Goal: Transaction & Acquisition: Purchase product/service

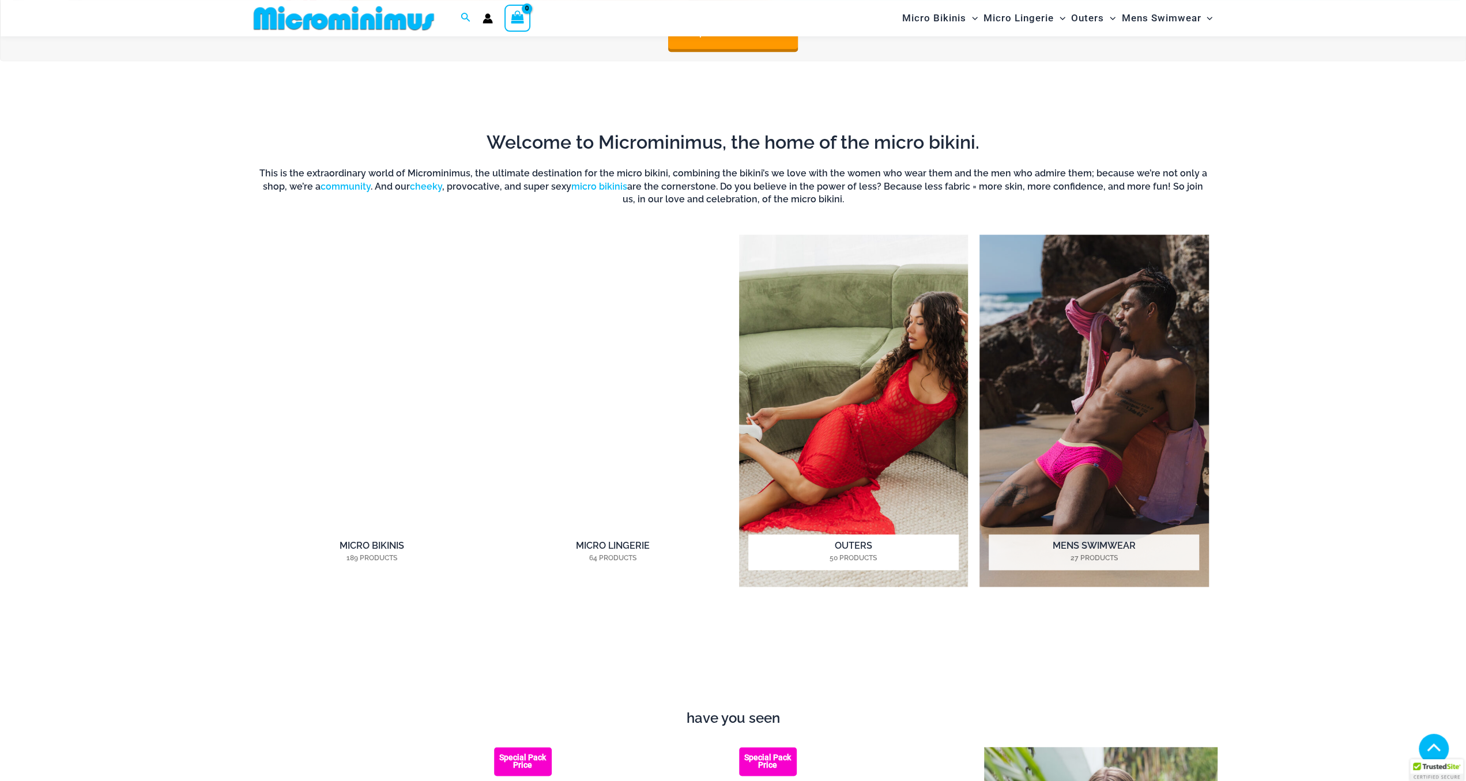
scroll to position [1134, 0]
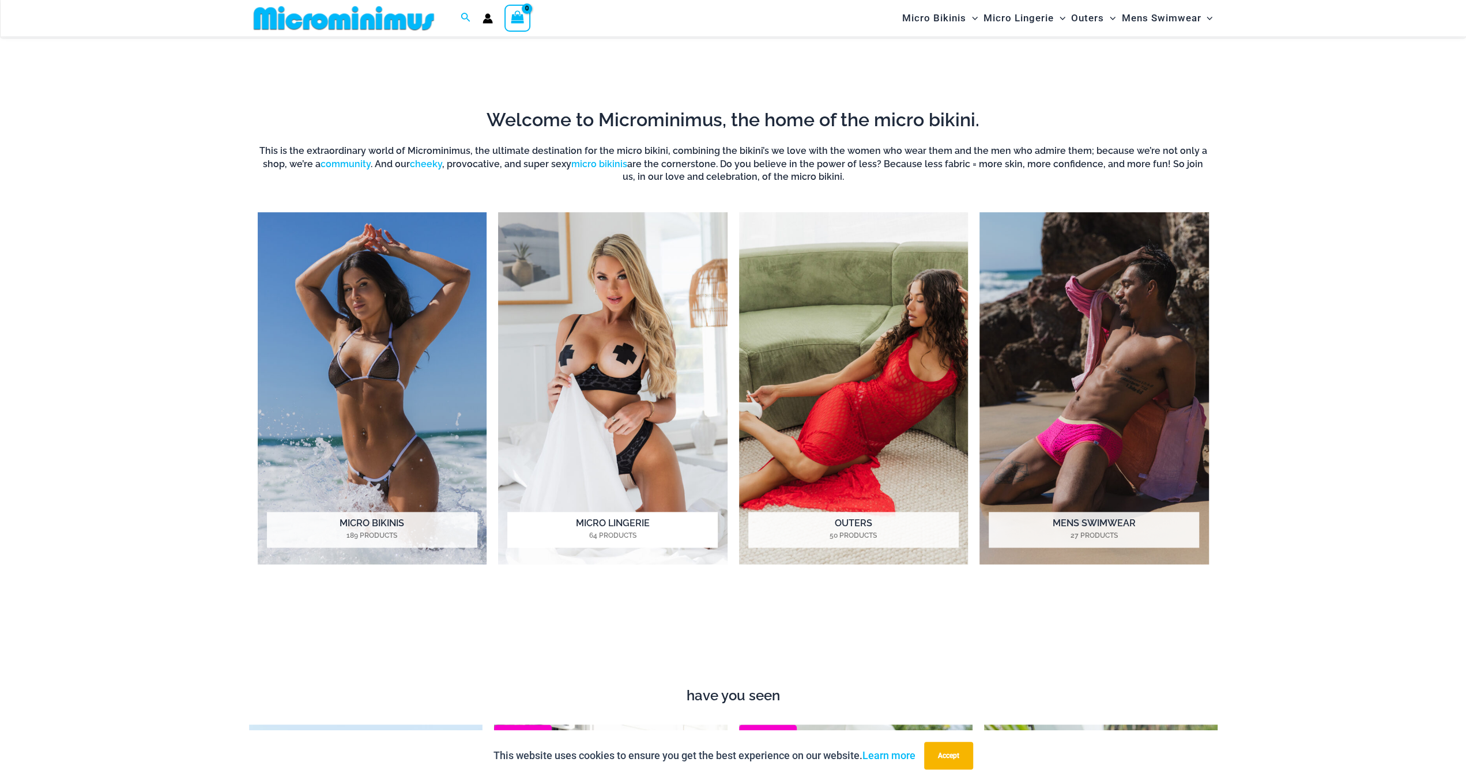
click at [612, 348] on img "Visit product category Micro Lingerie" at bounding box center [612, 388] width 229 height 352
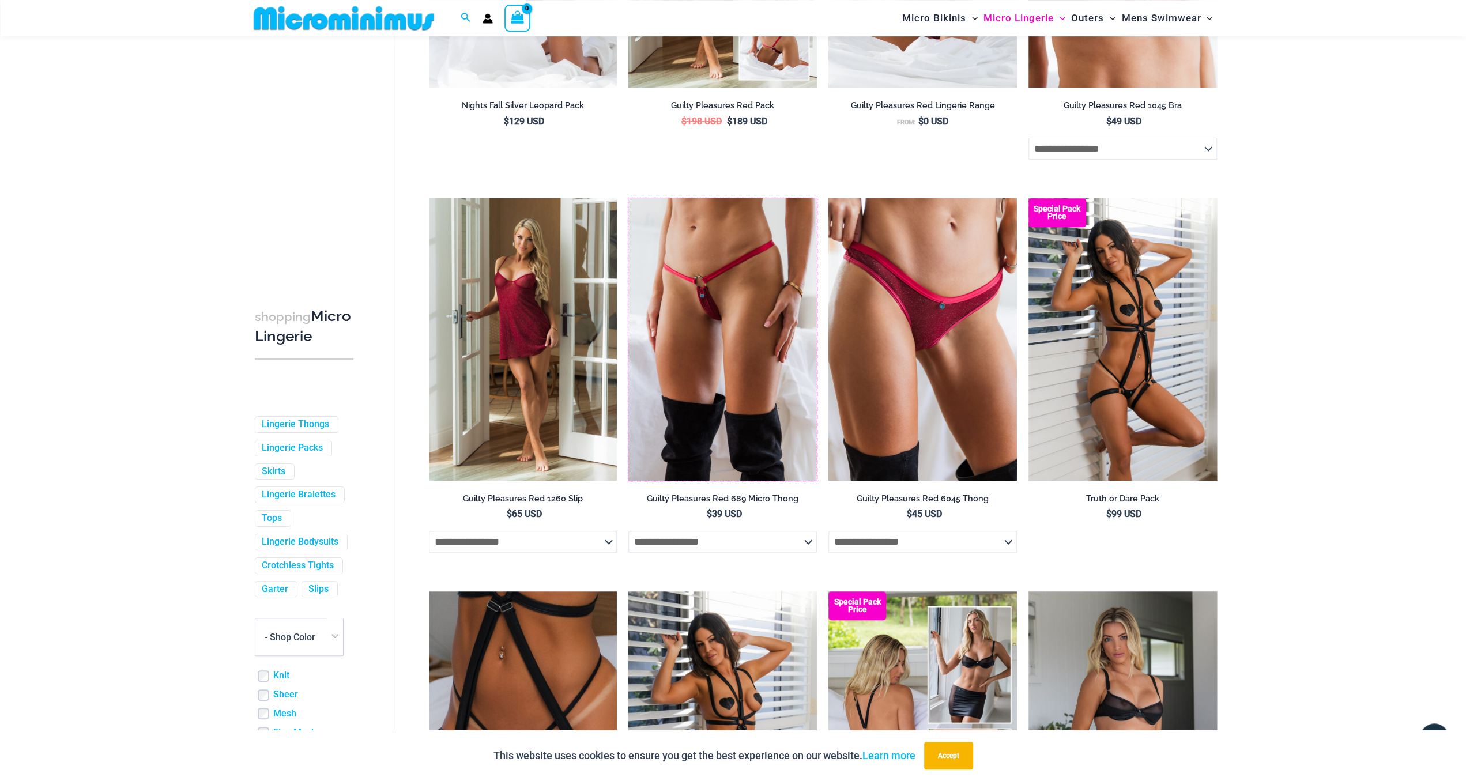
scroll to position [591, 0]
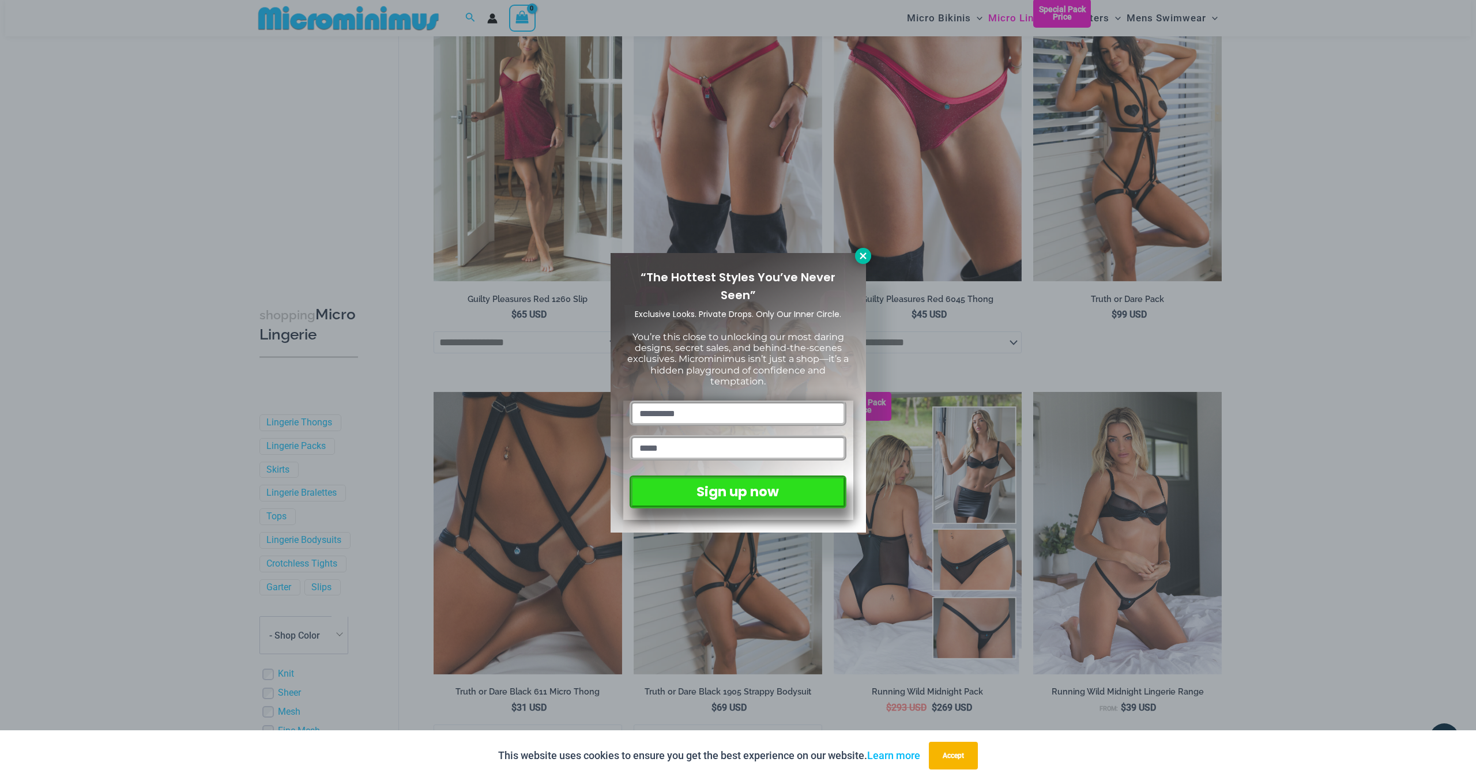
click at [860, 258] on icon at bounding box center [863, 256] width 10 height 10
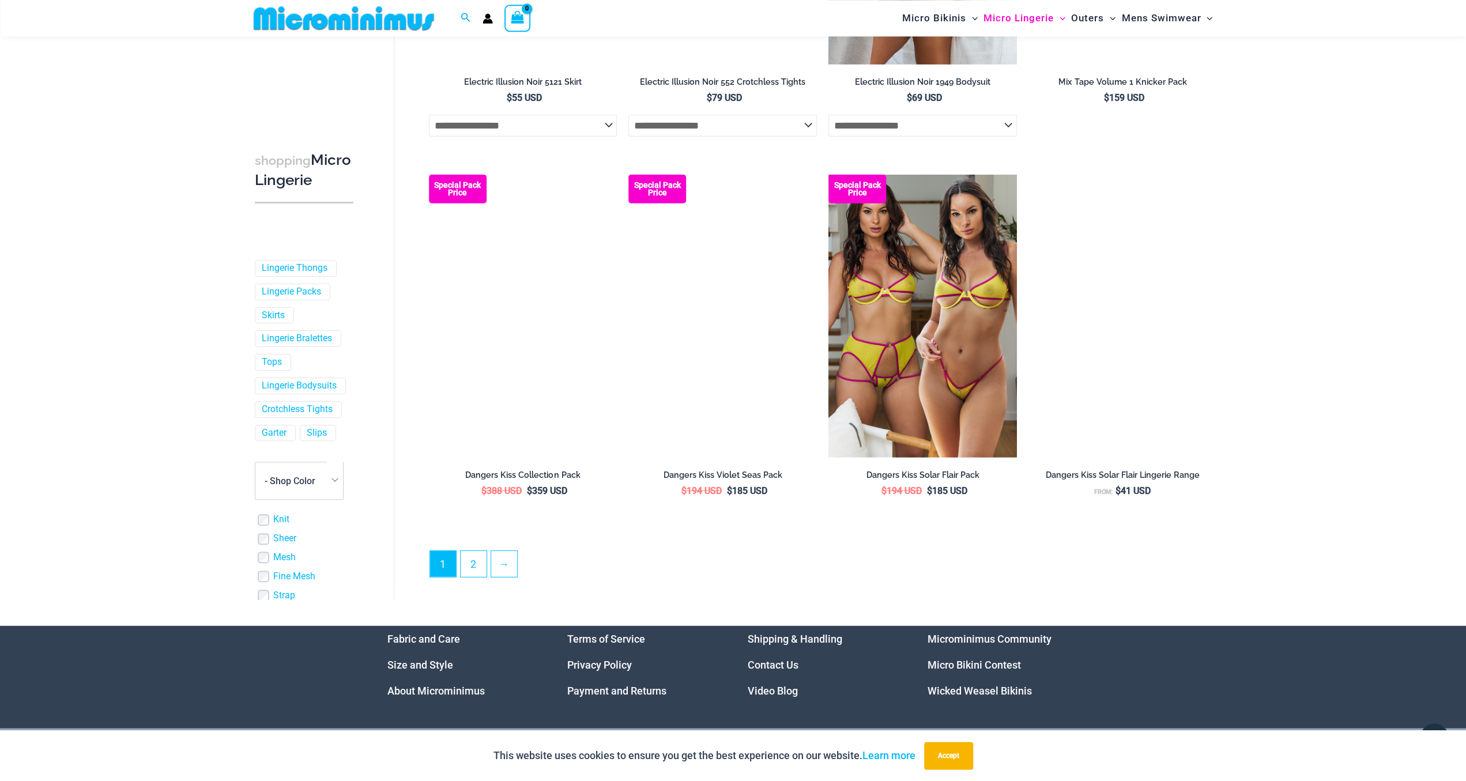
scroll to position [2890, 0]
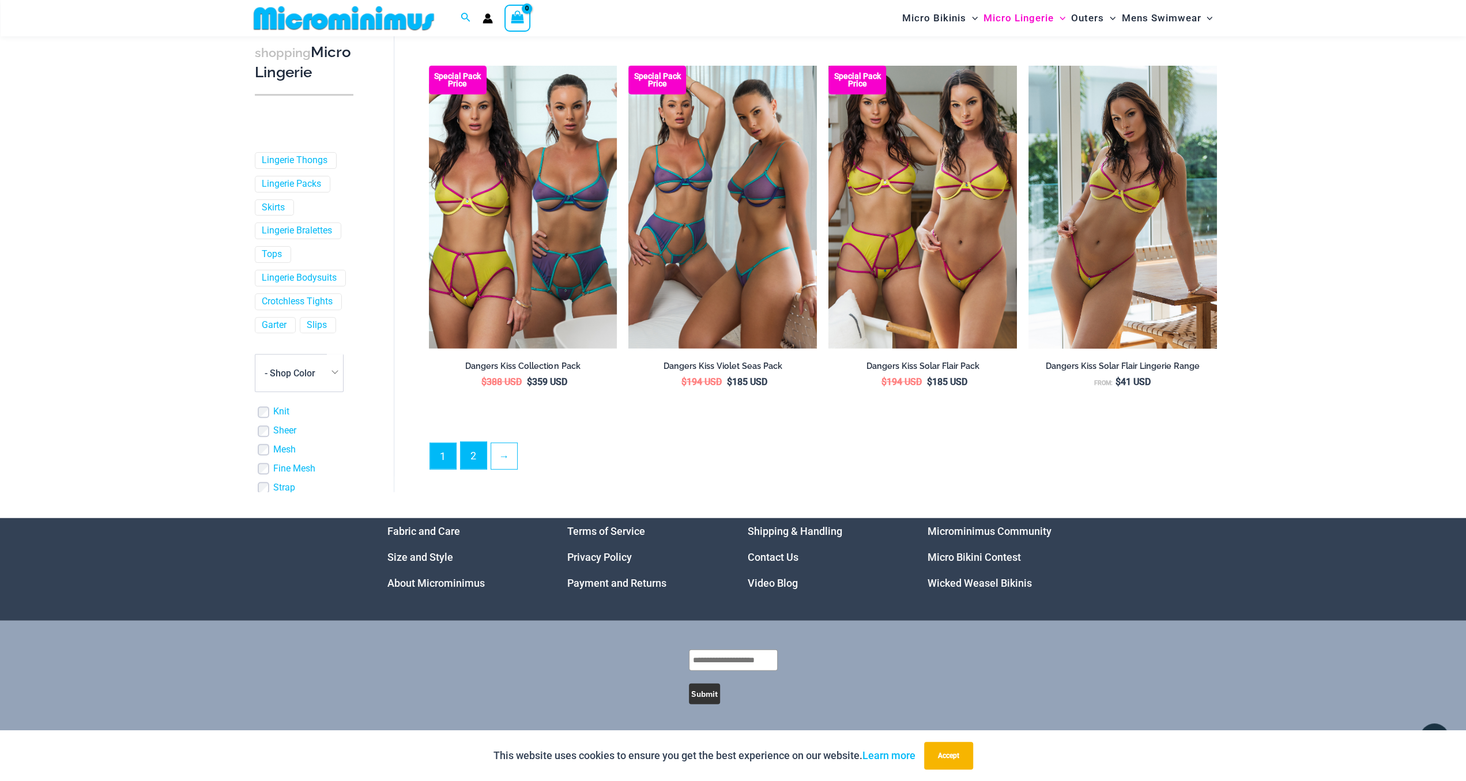
click at [481, 460] on link "2" at bounding box center [474, 455] width 26 height 27
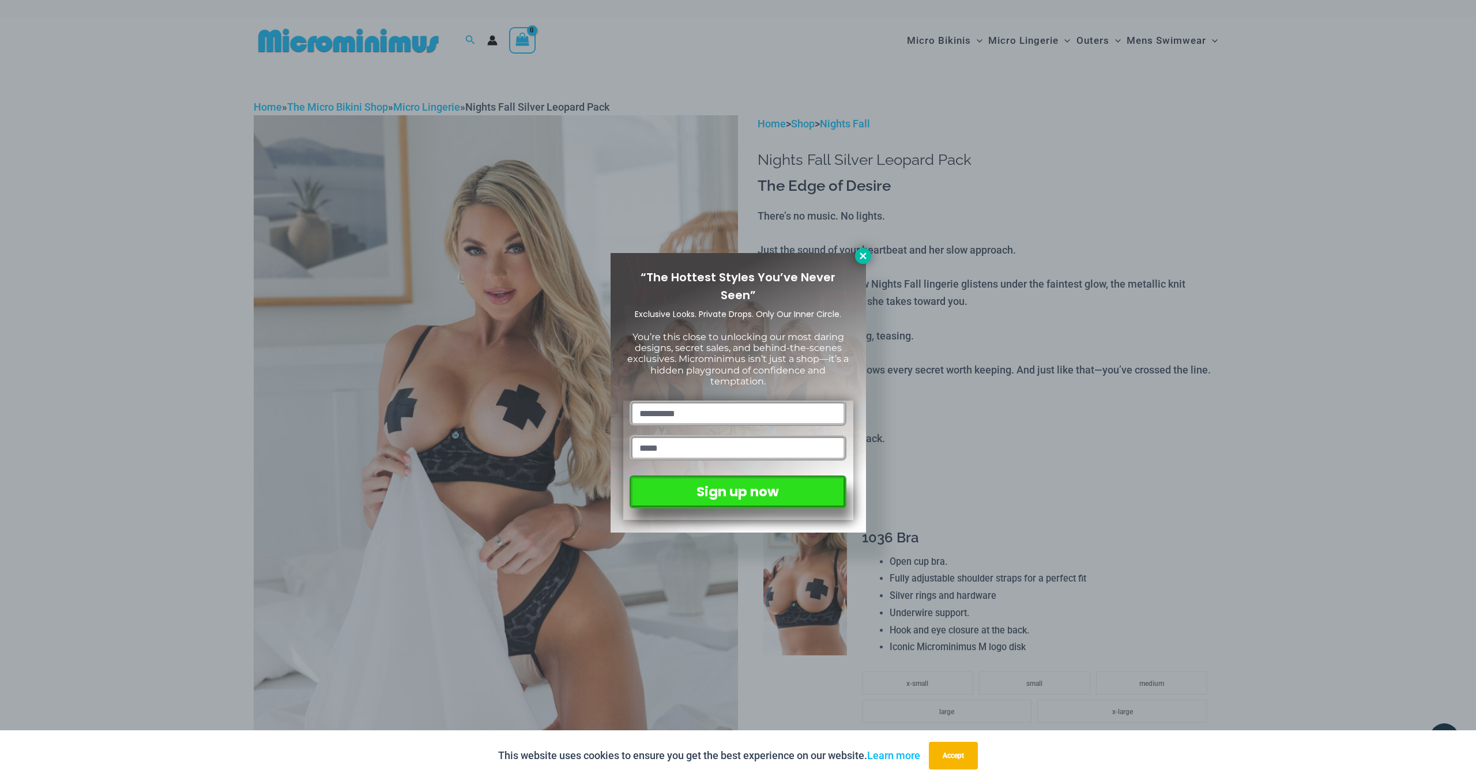
click at [866, 261] on button at bounding box center [863, 256] width 16 height 16
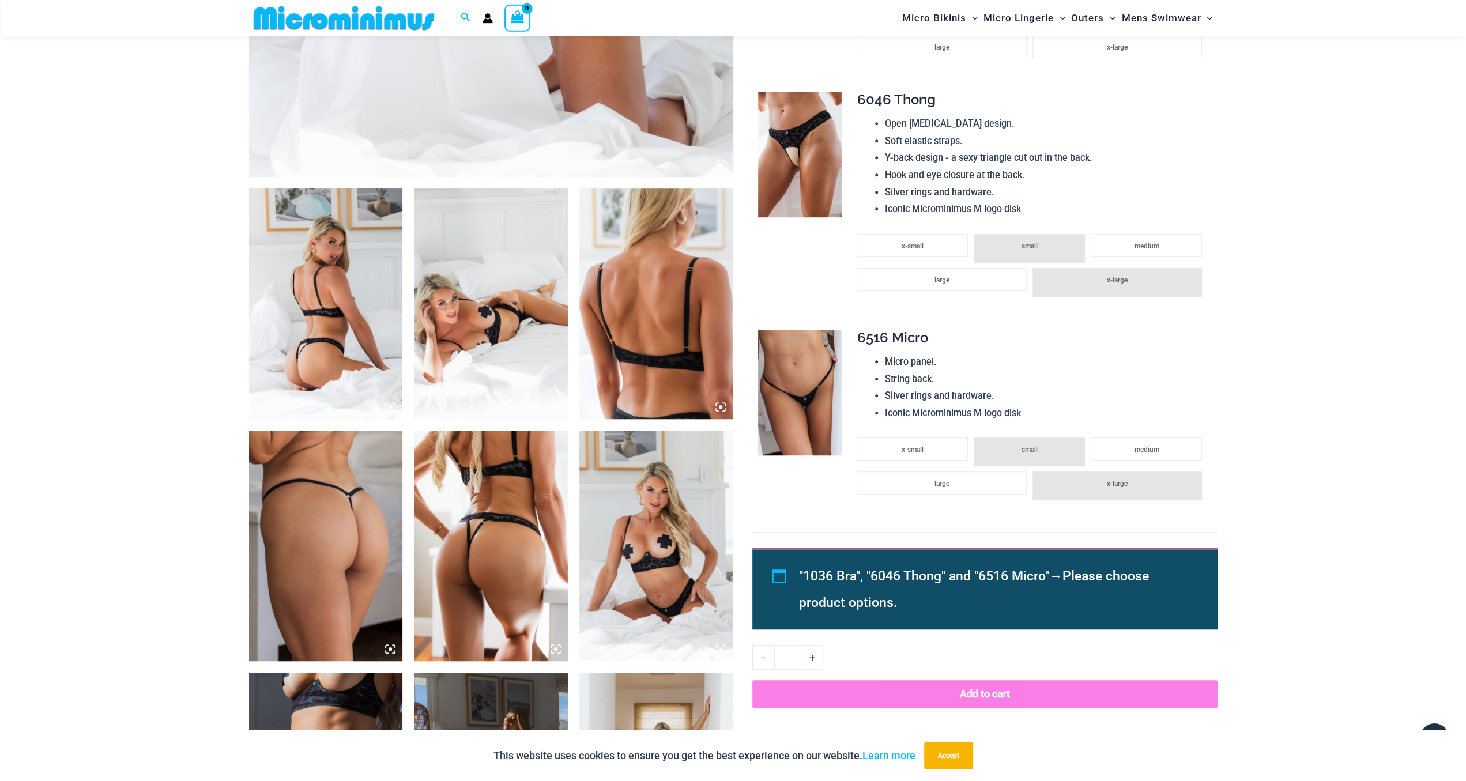
scroll to position [655, 0]
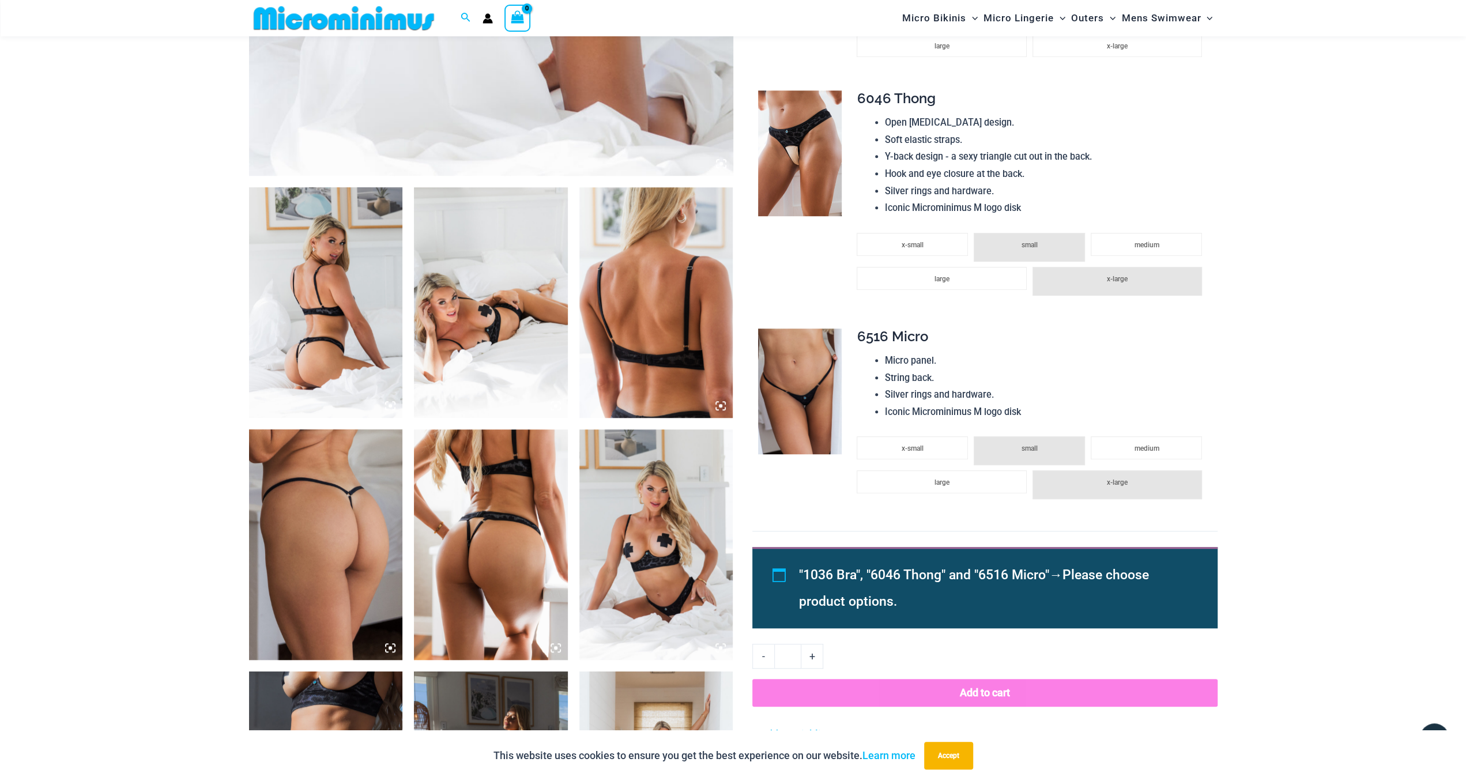
click at [489, 544] on img at bounding box center [491, 544] width 154 height 231
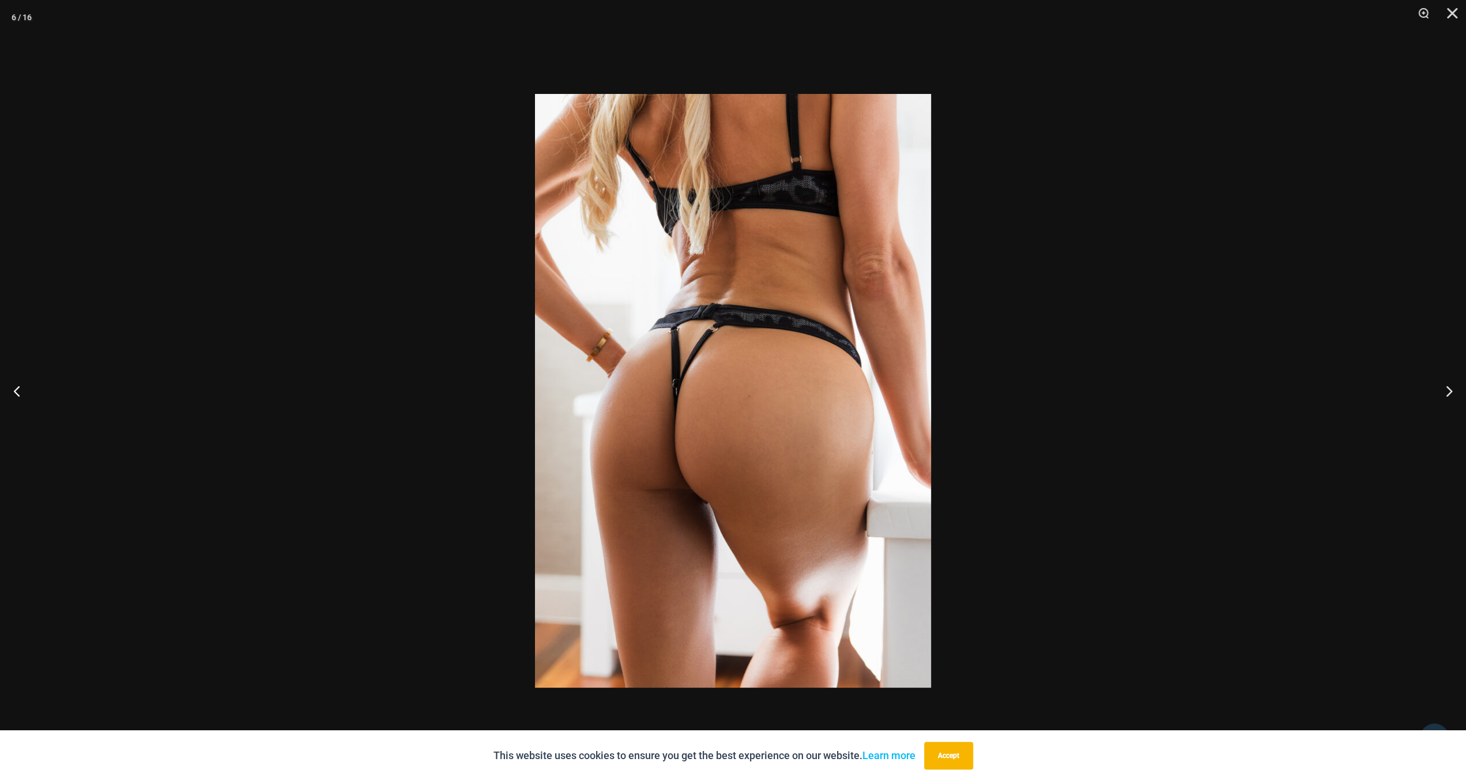
click at [367, 513] on div at bounding box center [733, 390] width 1466 height 781
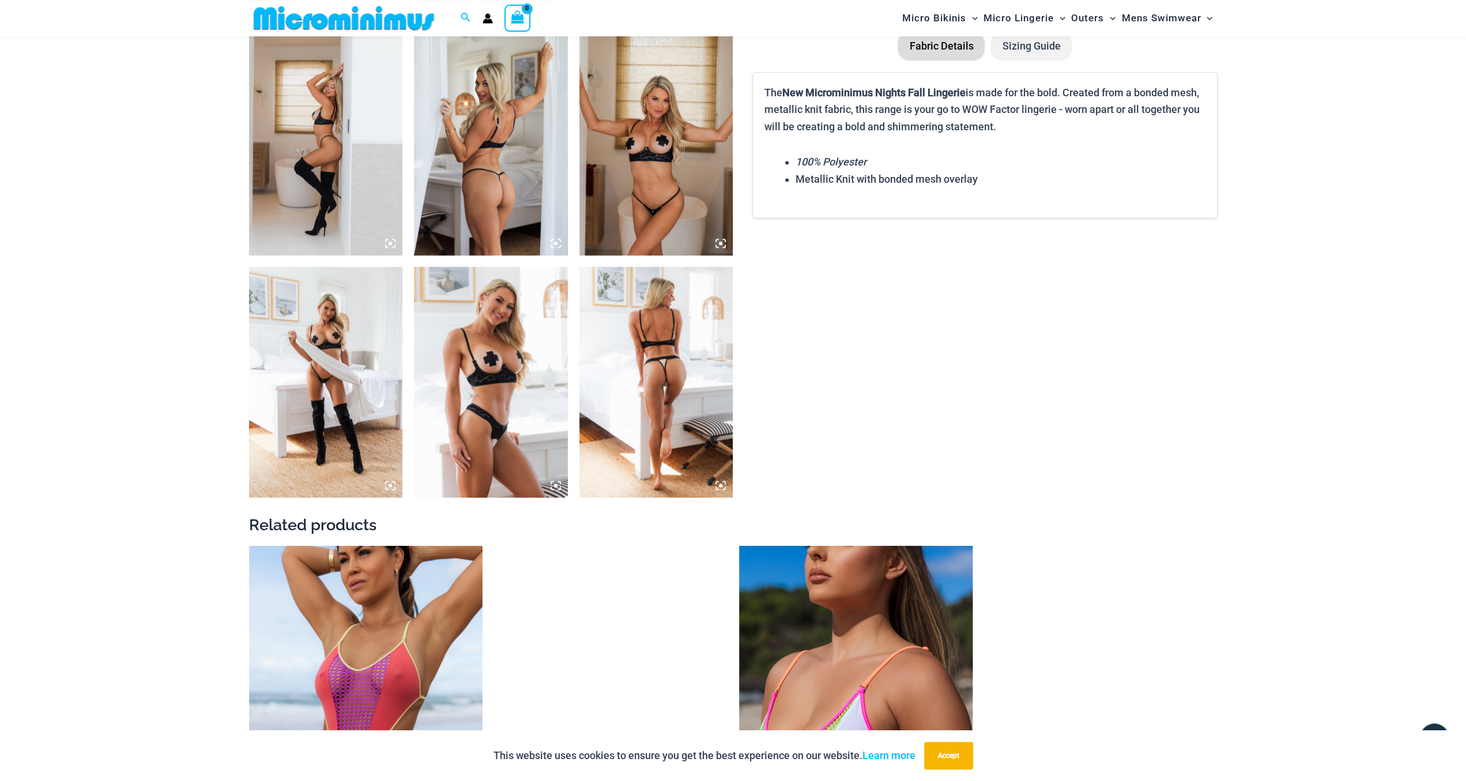
scroll to position [1555, 0]
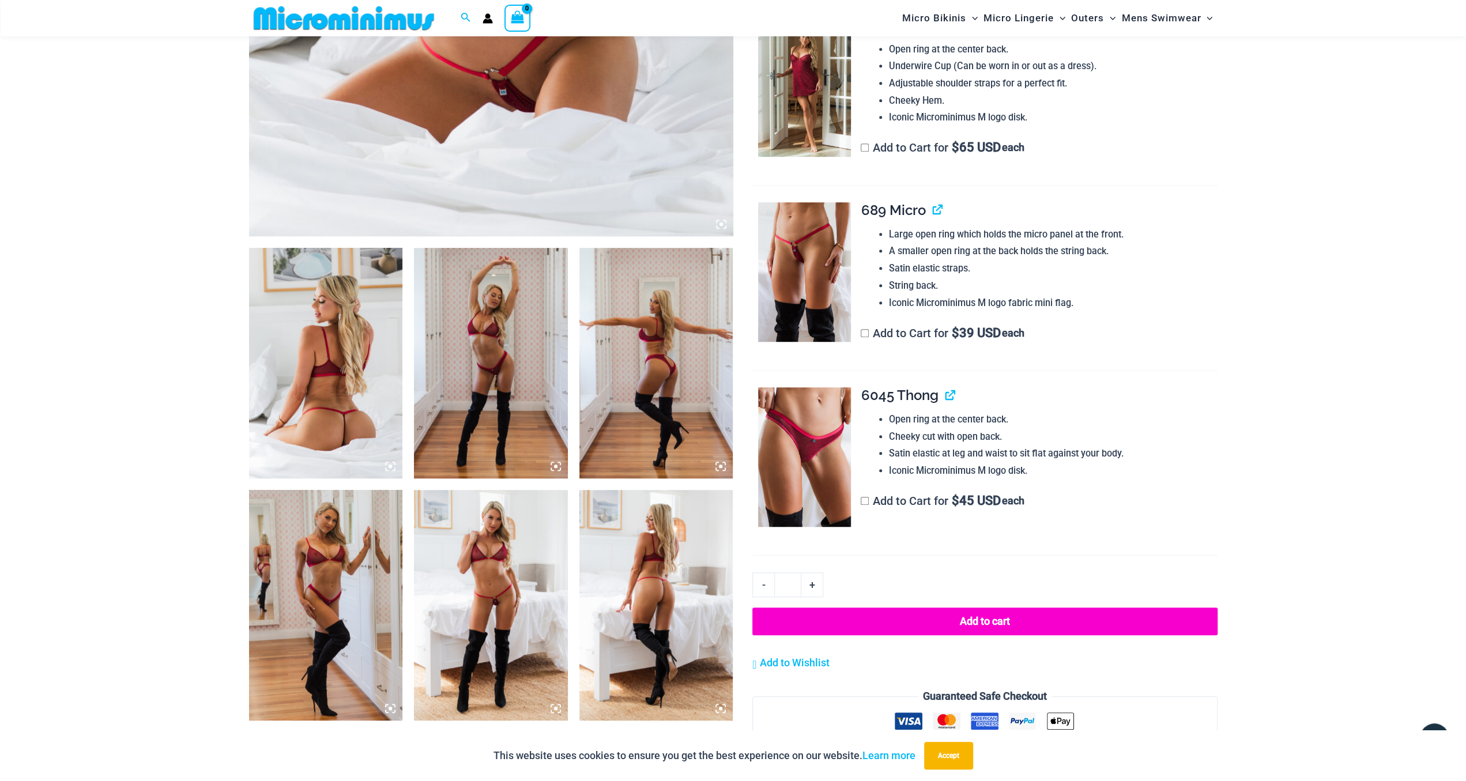
scroll to position [835, 0]
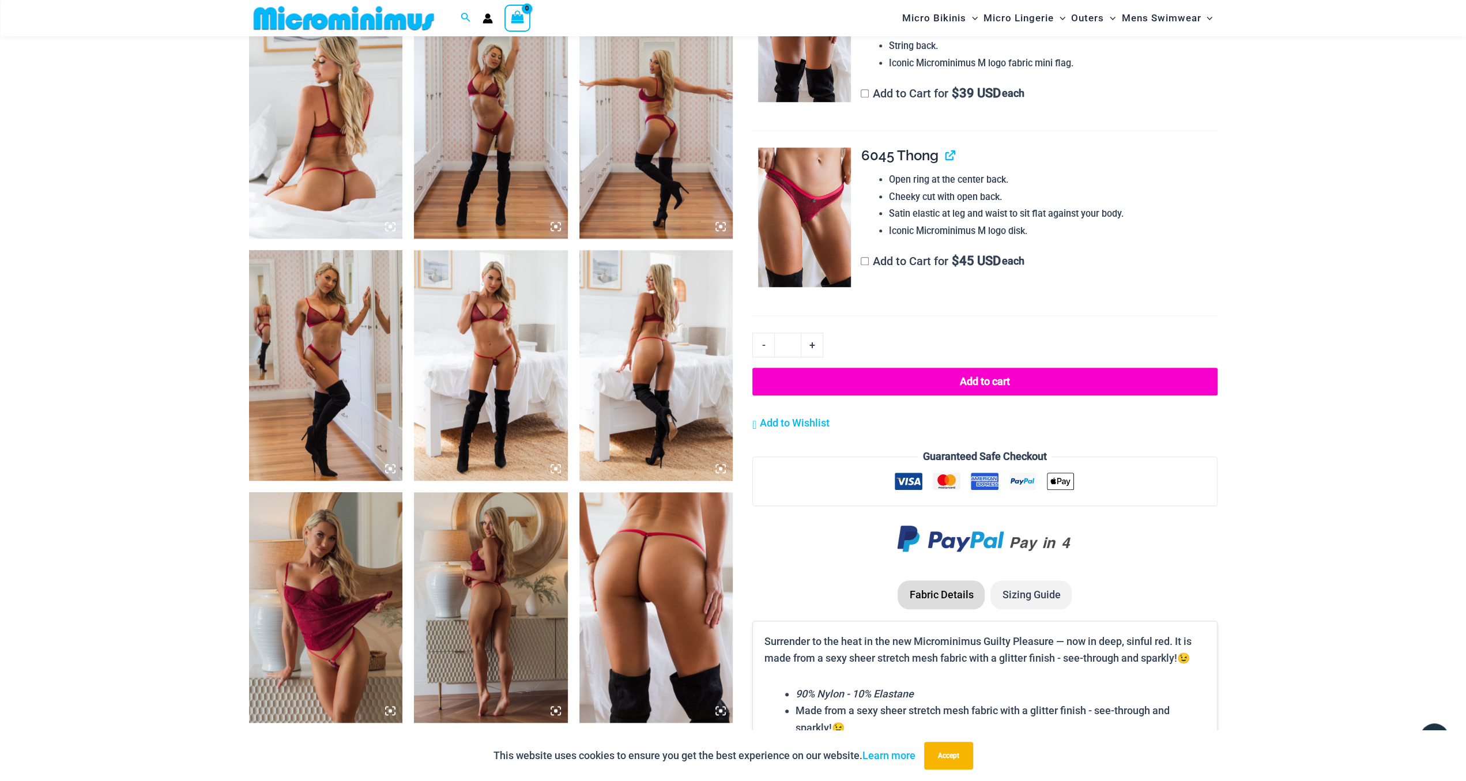
click at [646, 593] on img at bounding box center [656, 607] width 154 height 231
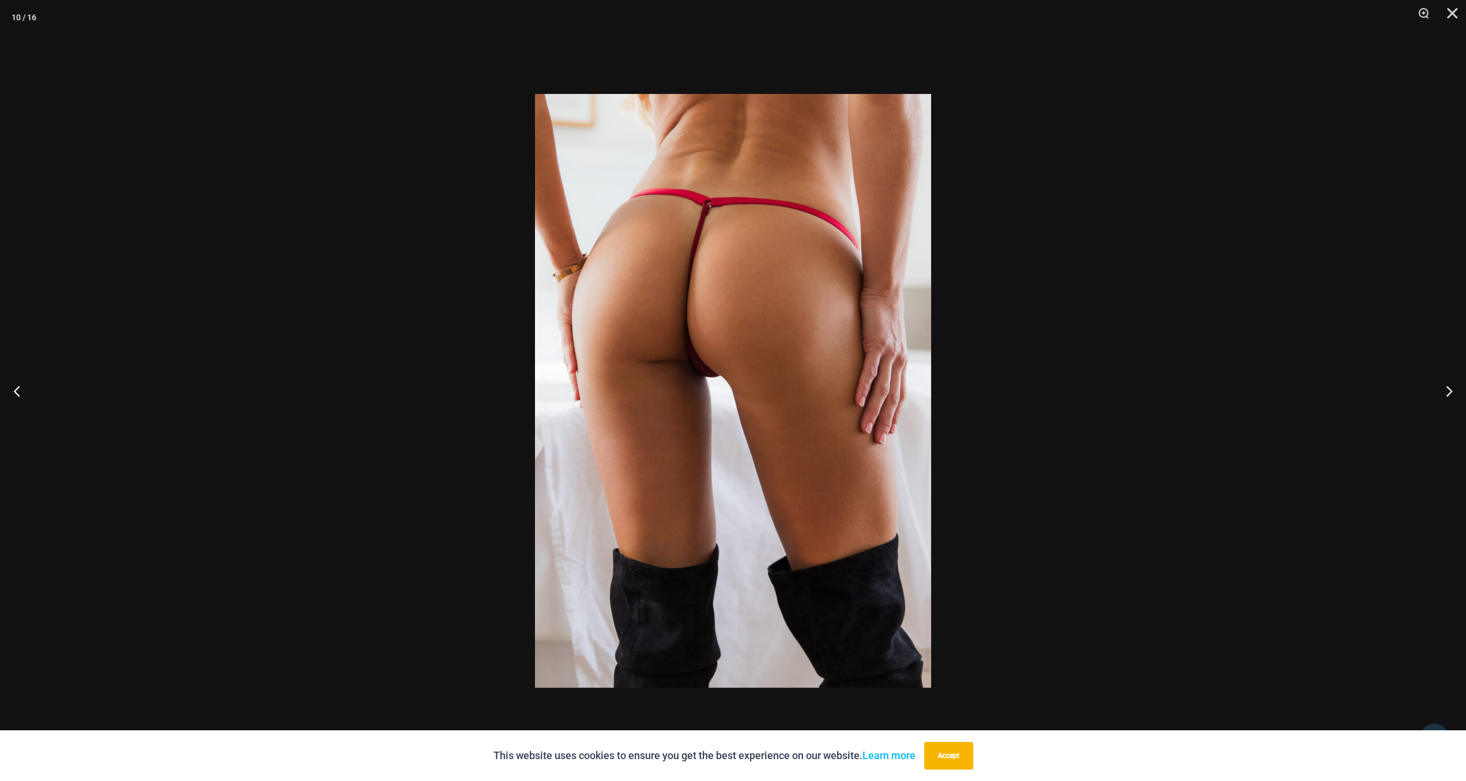
click at [353, 468] on div at bounding box center [733, 390] width 1466 height 781
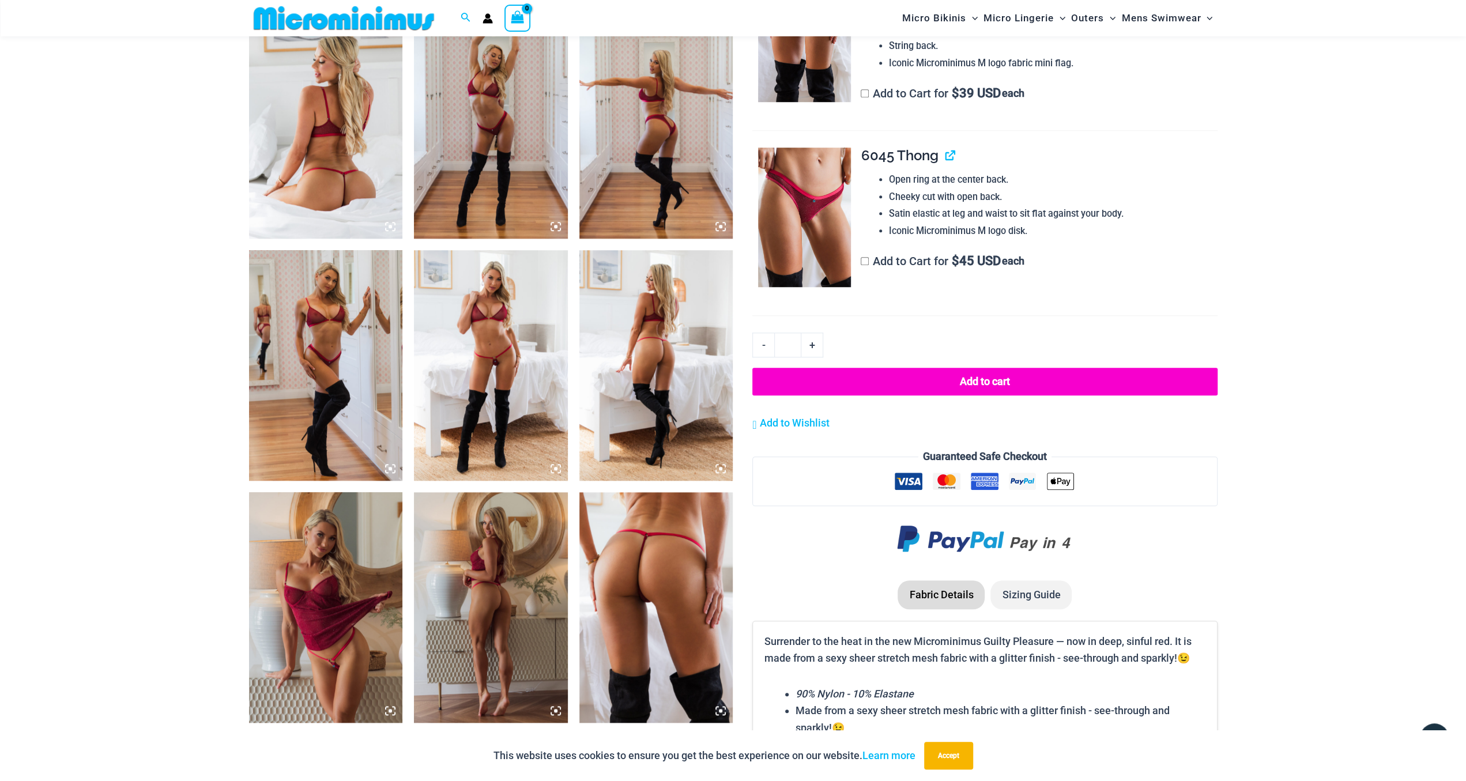
click at [494, 560] on img at bounding box center [491, 607] width 154 height 231
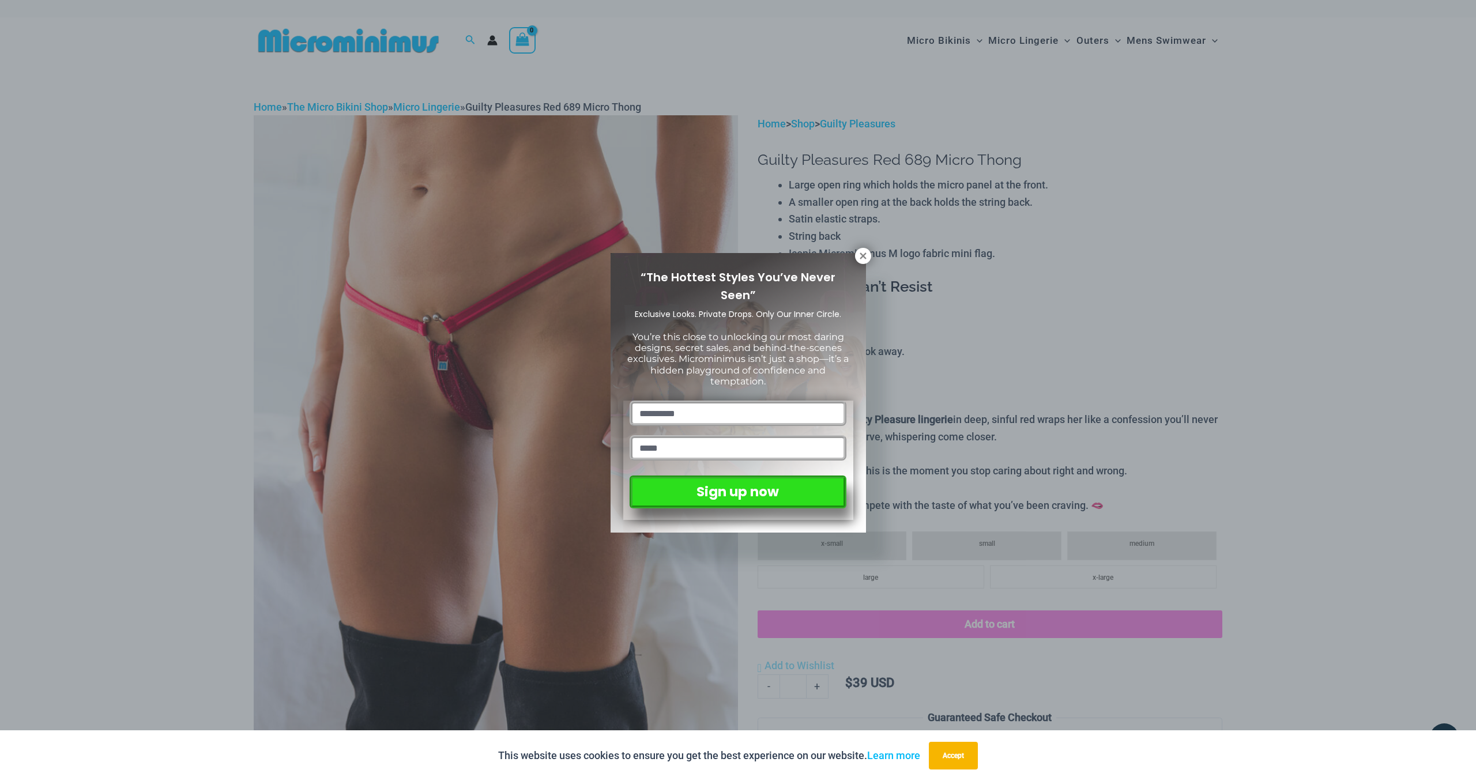
click at [412, 509] on div "“The Hottest Styles You’ve Never Seen” Exclusive Looks. Private Drops. Only Our…" at bounding box center [738, 390] width 1476 height 781
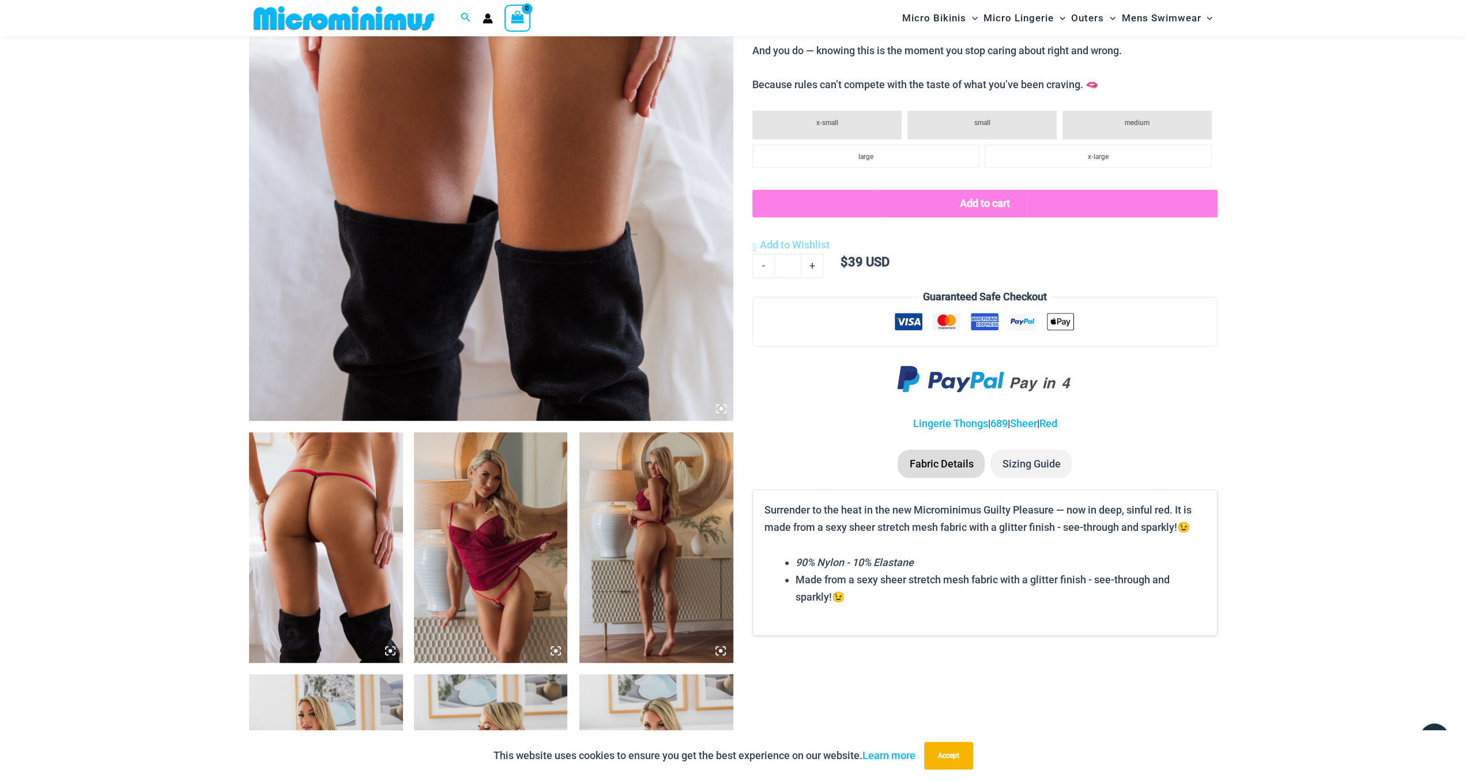
scroll to position [715, 0]
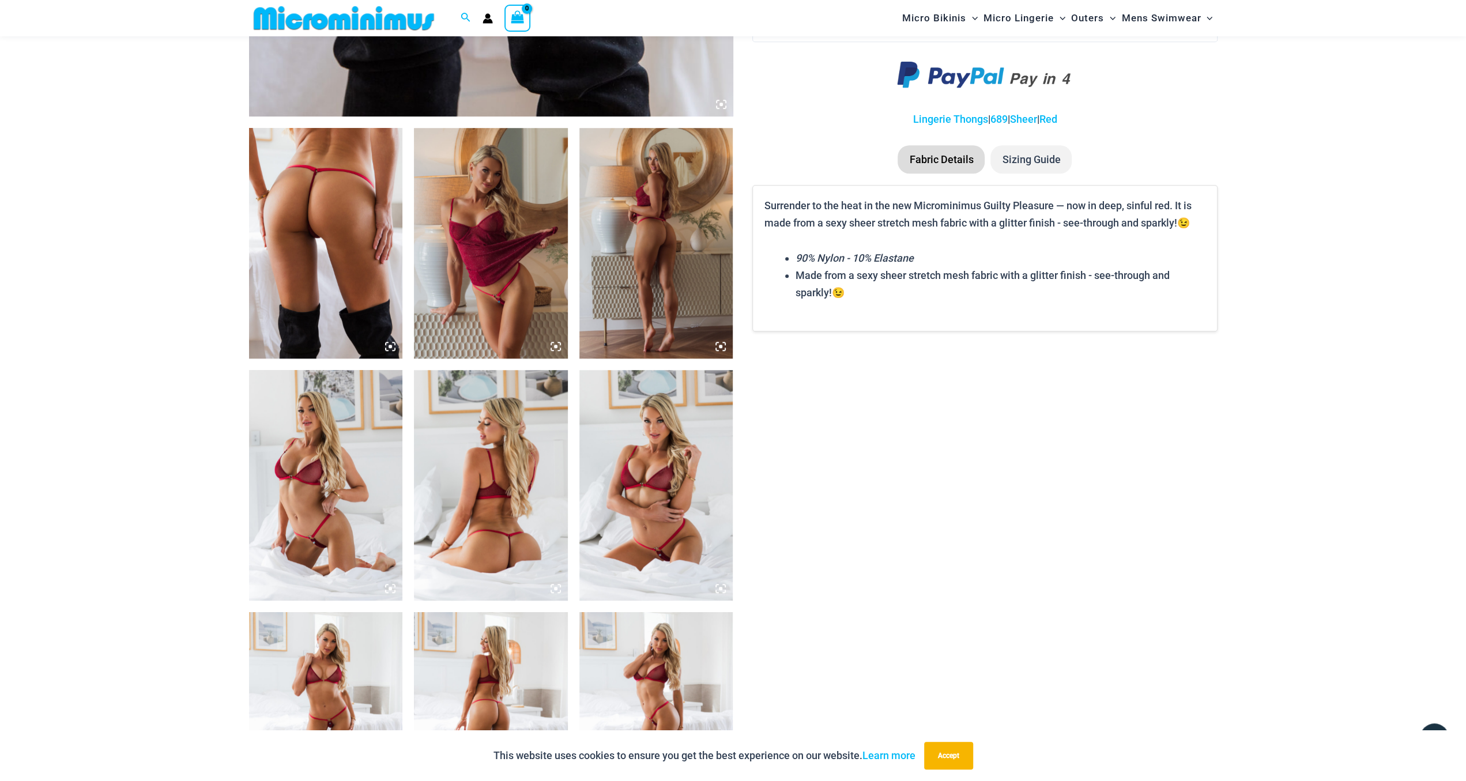
click at [326, 303] on img at bounding box center [326, 243] width 154 height 231
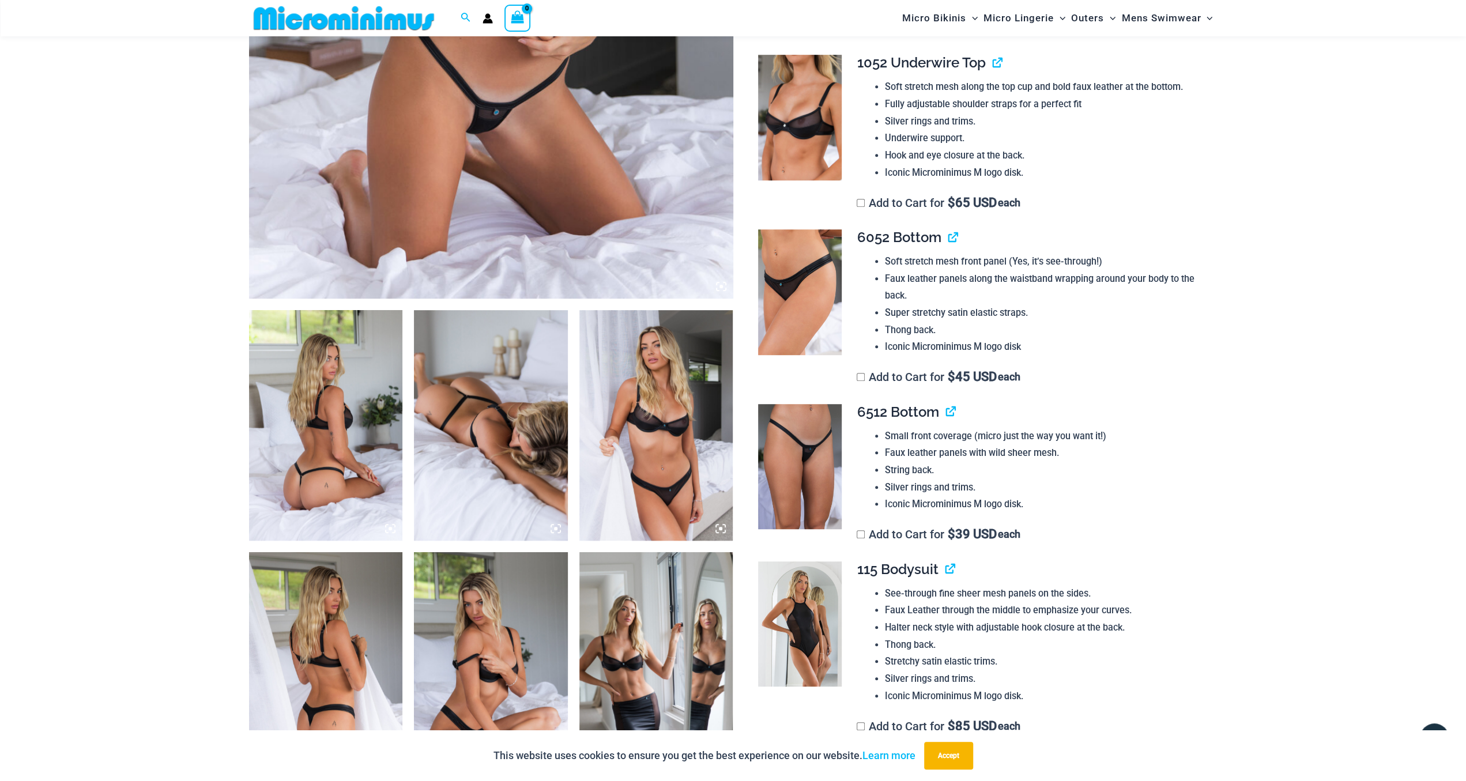
scroll to position [832, 0]
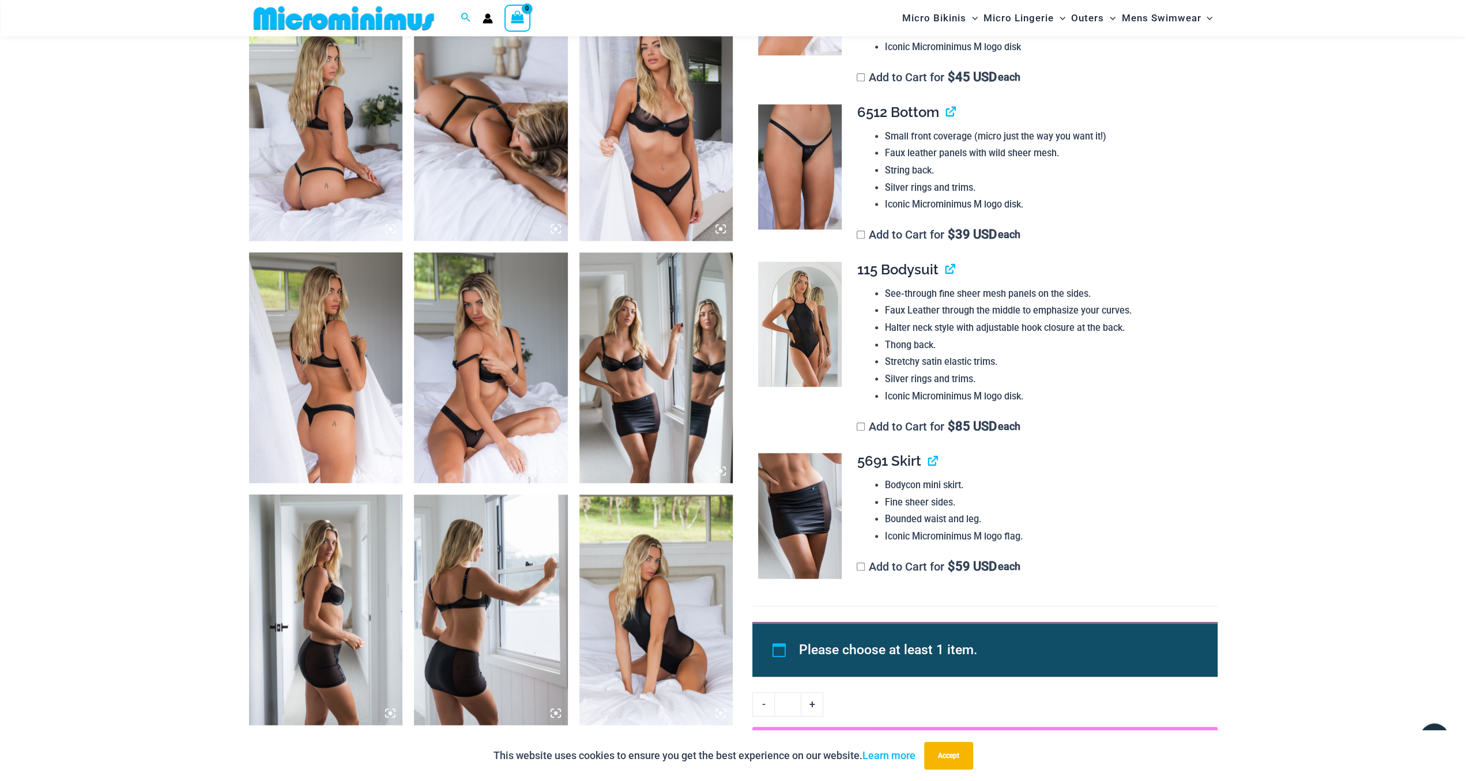
click at [340, 391] on img at bounding box center [326, 367] width 154 height 231
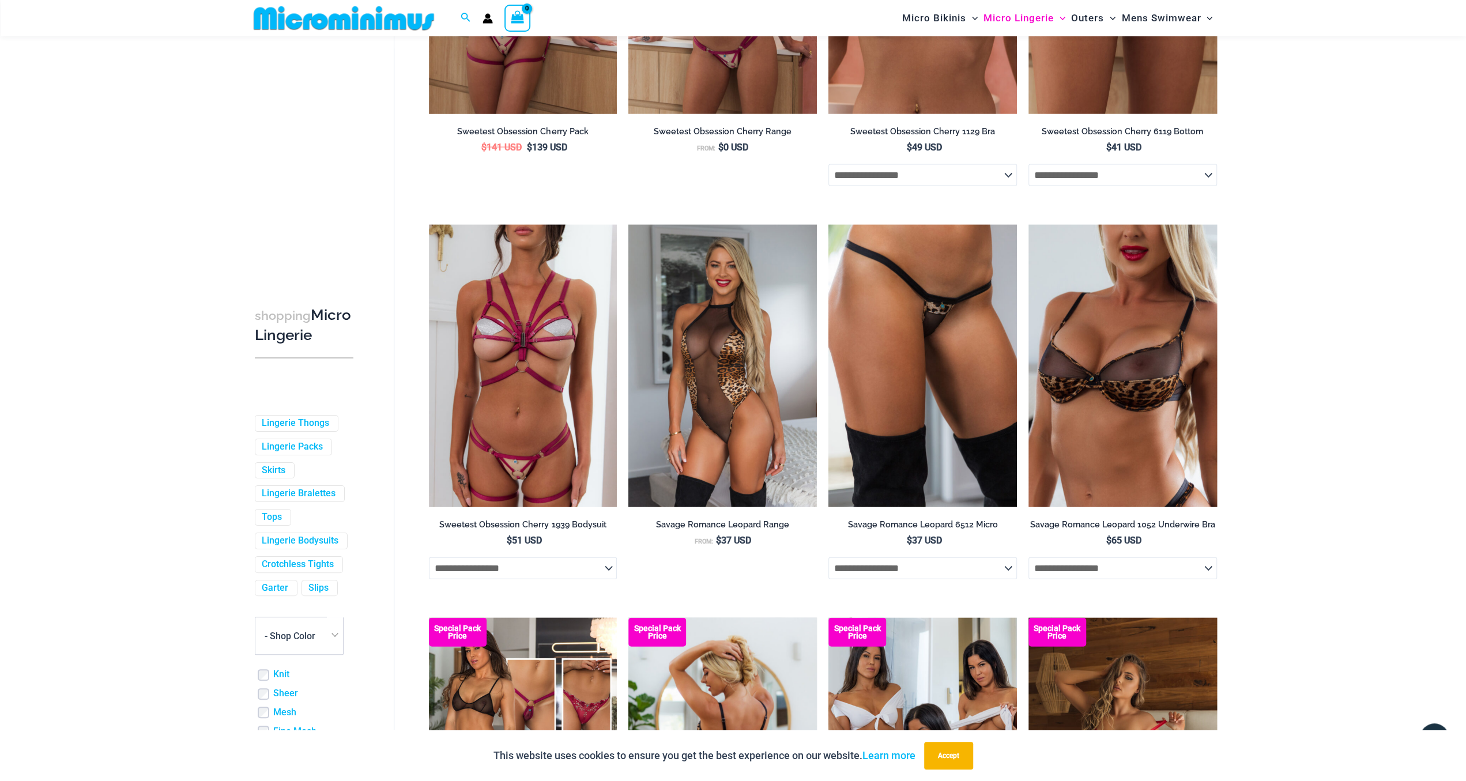
scroll to position [2413, 0]
